Goal: Transaction & Acquisition: Purchase product/service

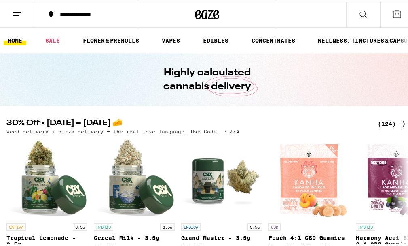
click at [387, 124] on div "(124)" at bounding box center [393, 122] width 30 height 10
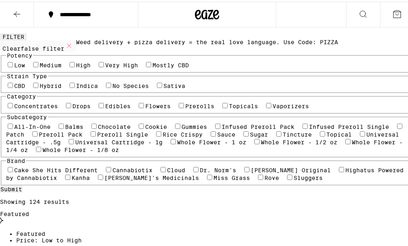
scroll to position [130, 0]
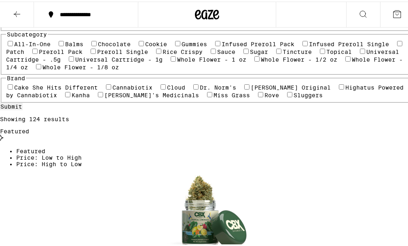
click at [273, 25] on label "Vaporizers" at bounding box center [291, 22] width 36 height 6
click at [266, 24] on input "Vaporizers" at bounding box center [268, 21] width 5 height 5
checkbox input "true"
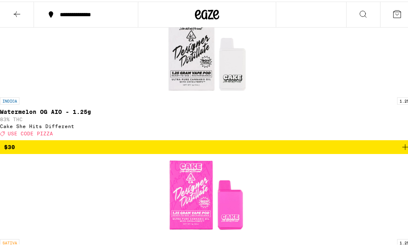
scroll to position [568, 0]
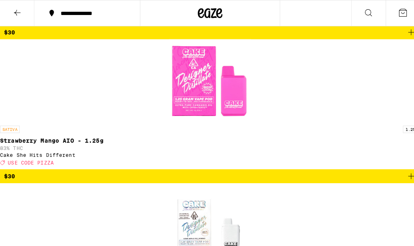
scroll to position [693, 0]
